Goal: Transaction & Acquisition: Book appointment/travel/reservation

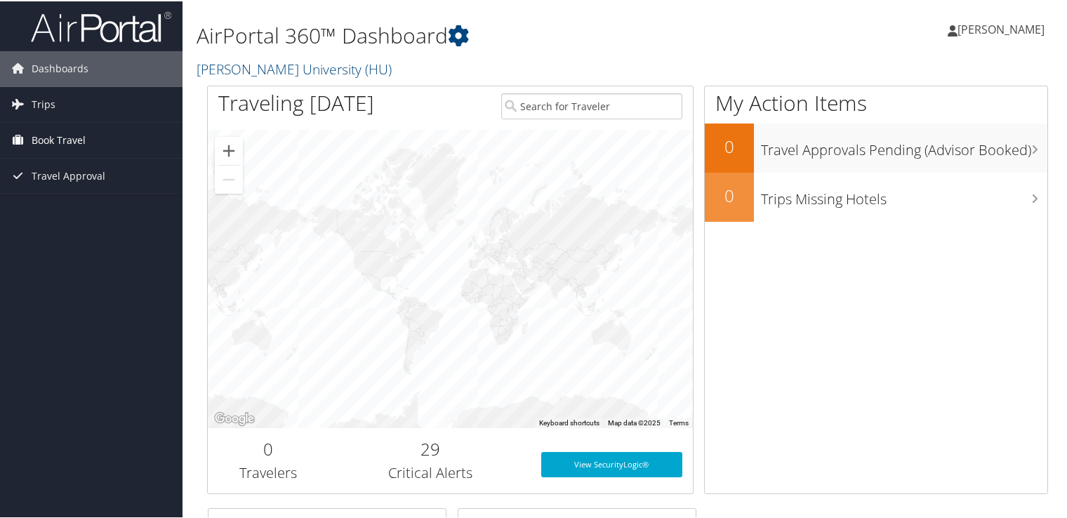
click at [103, 133] on link "Book Travel" at bounding box center [91, 138] width 183 height 35
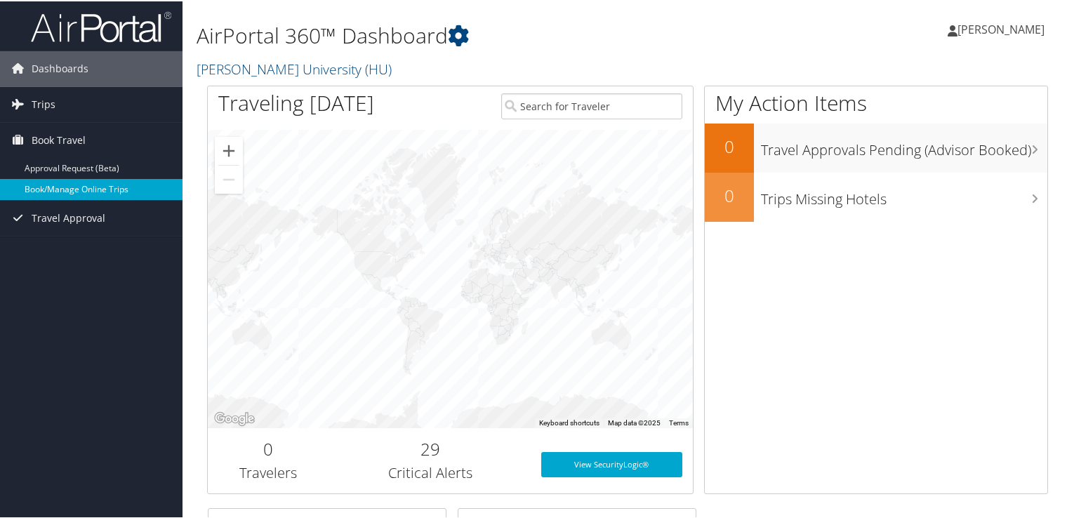
click at [120, 185] on link "Book/Manage Online Trips" at bounding box center [91, 188] width 183 height 21
